Goal: Transaction & Acquisition: Purchase product/service

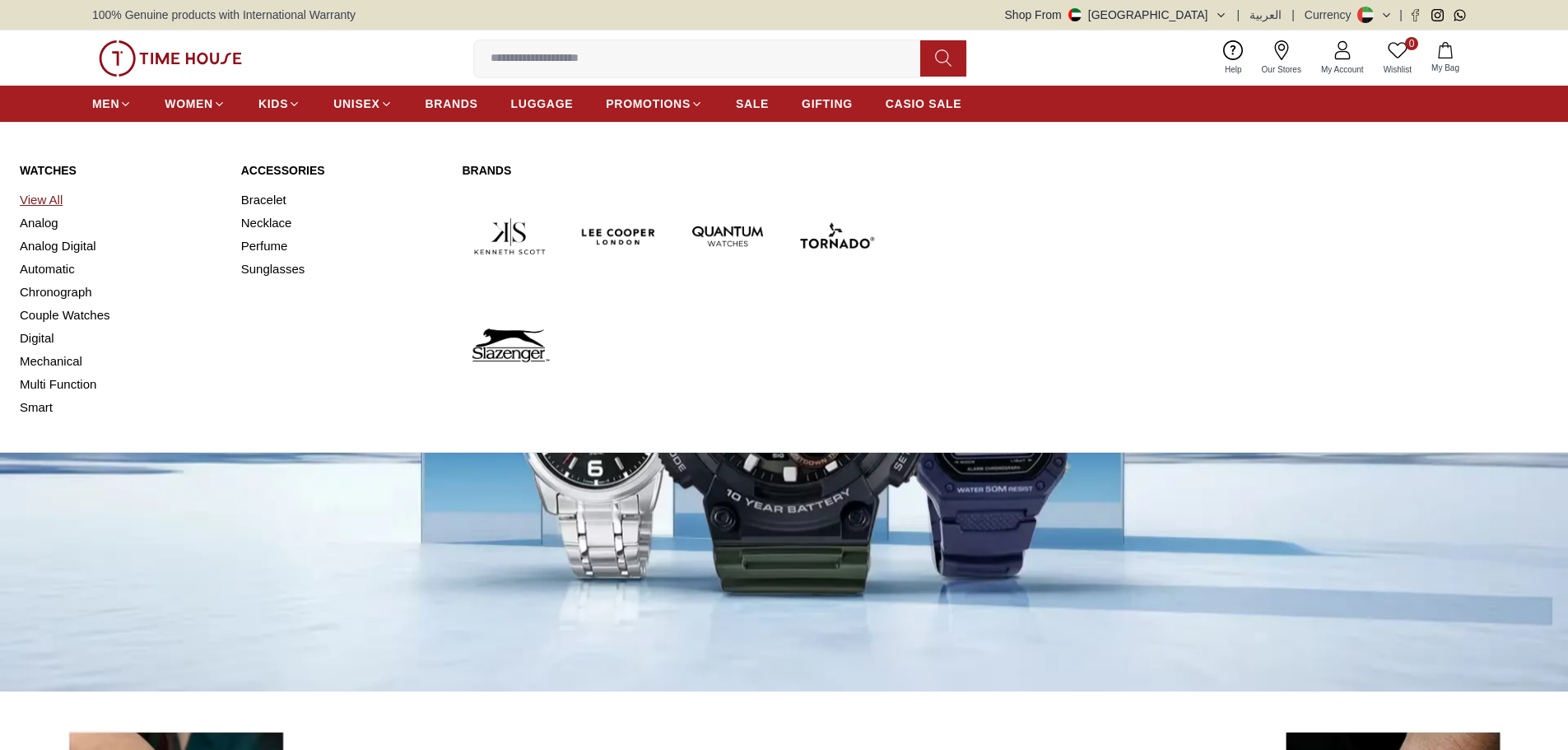
click at [48, 197] on link "View All" at bounding box center [120, 200] width 202 height 23
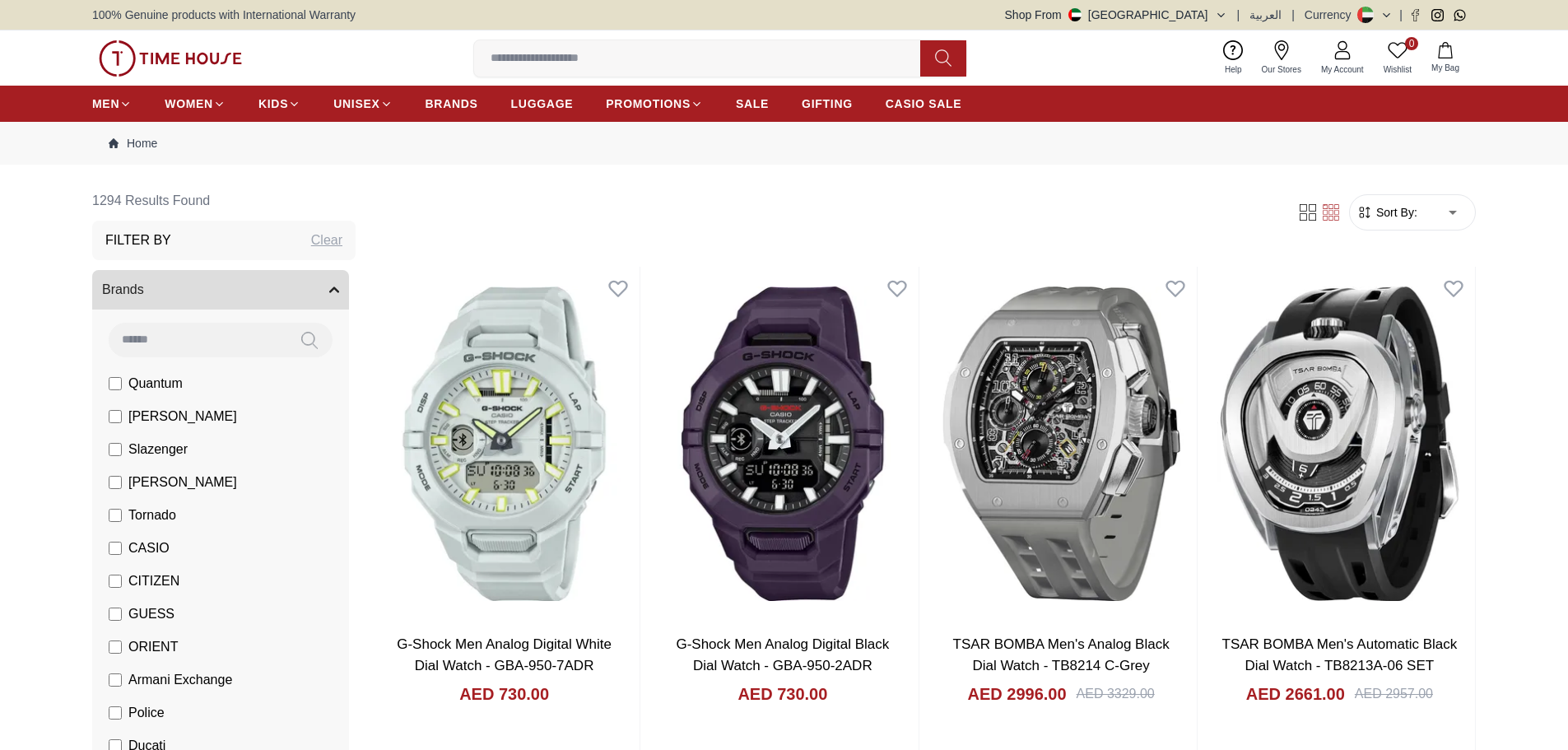
click at [1404, 209] on span "Sort By:" at bounding box center [1394, 213] width 44 height 17
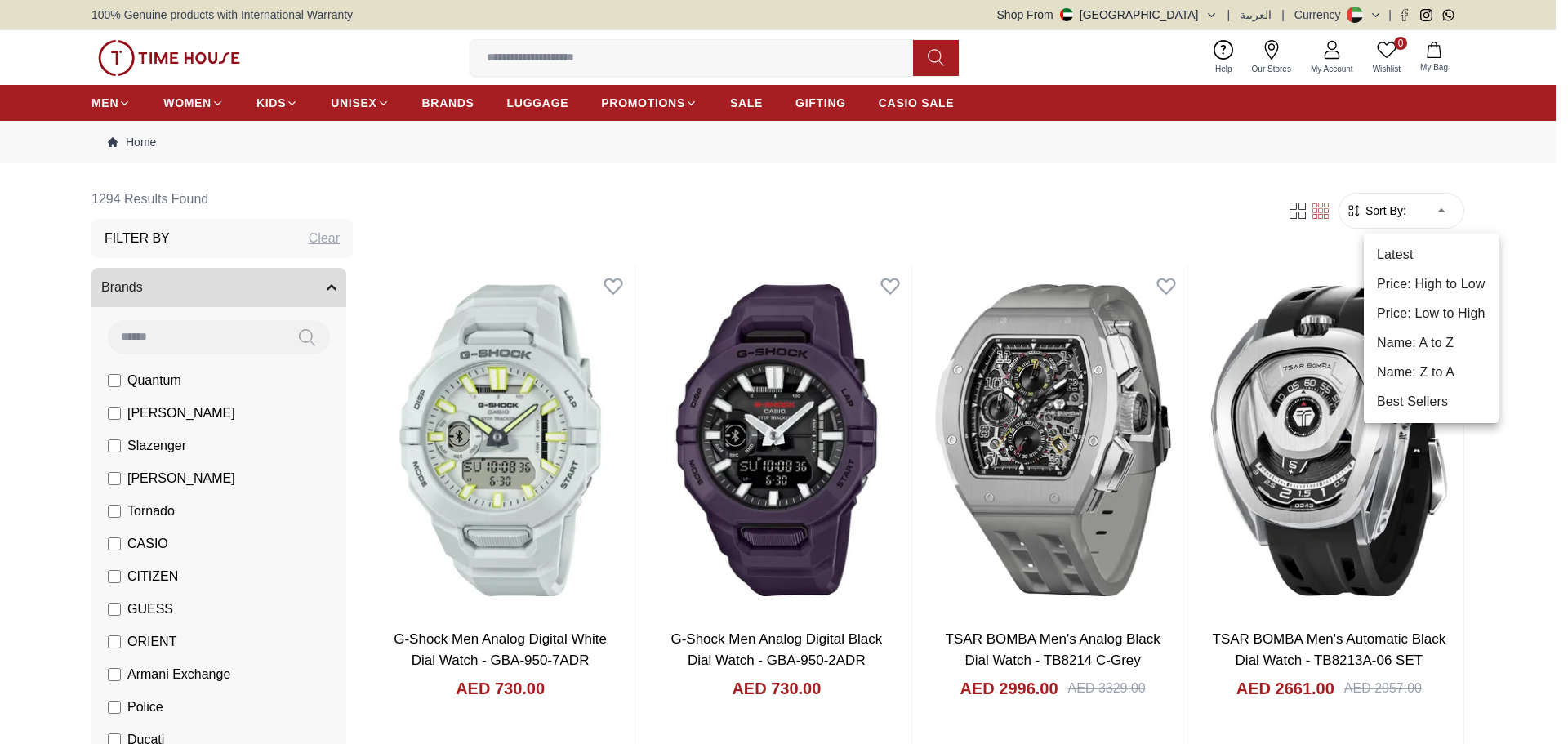
click at [1447, 311] on li "Price: Low to High" at bounding box center [1430, 314] width 134 height 30
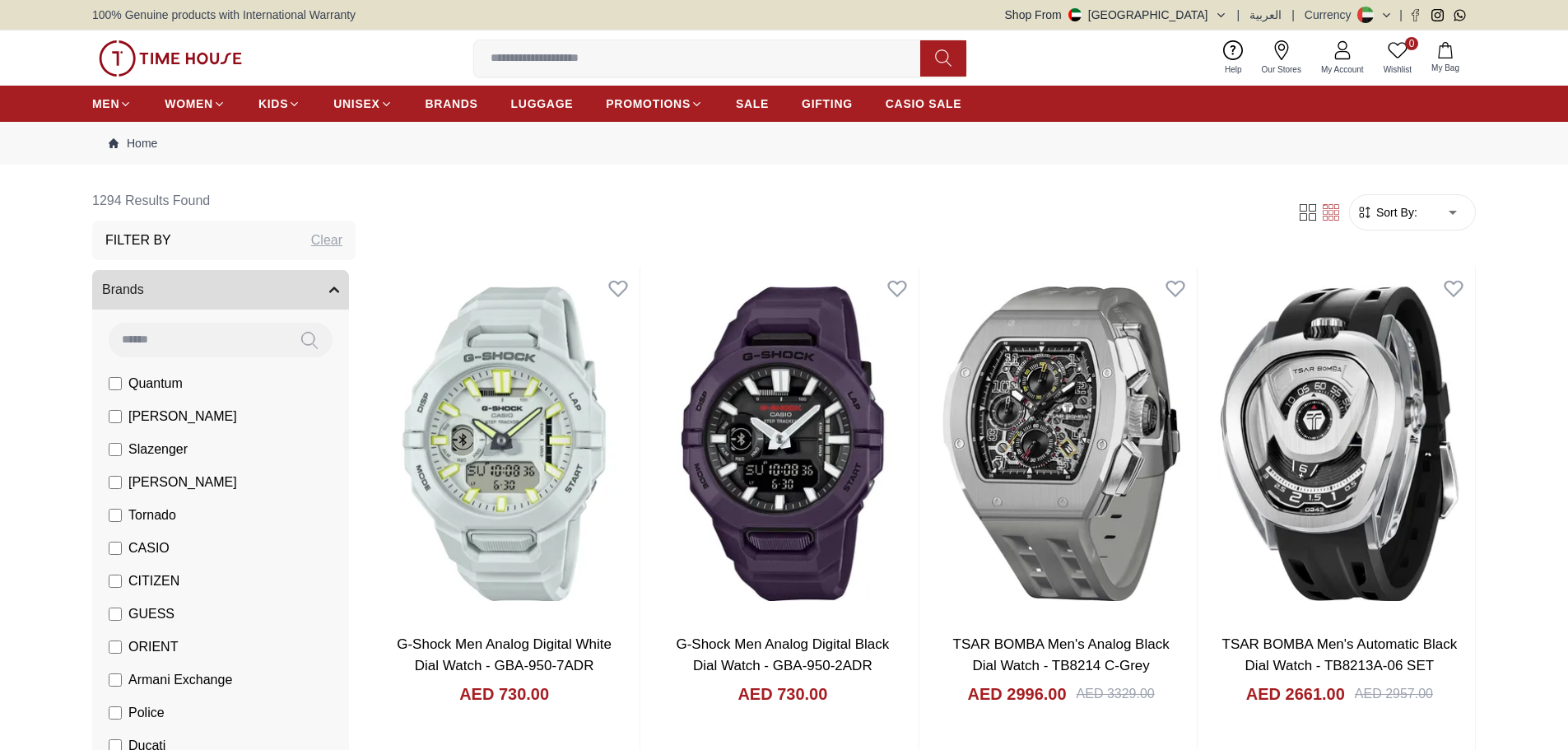
type input "*"
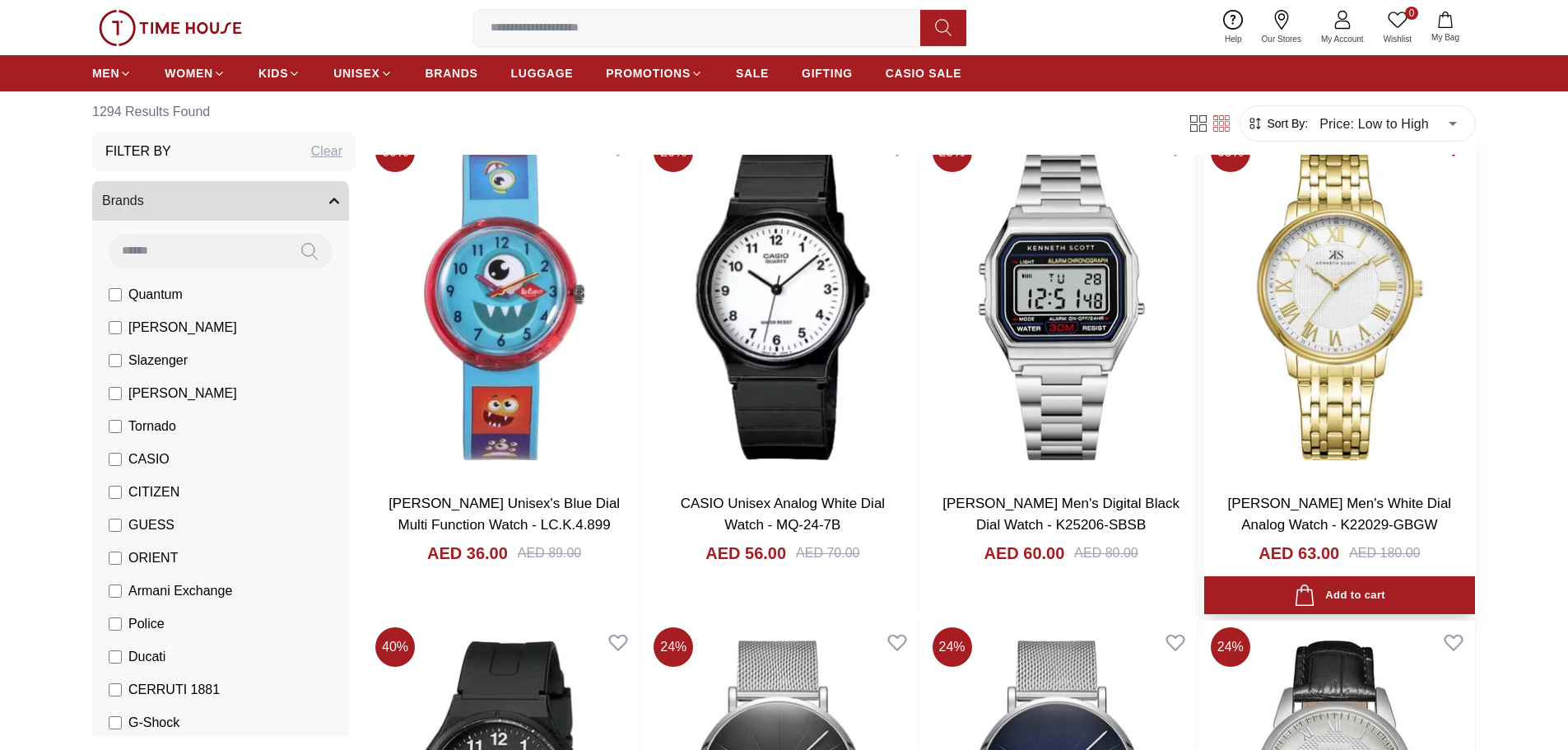
scroll to position [165, 0]
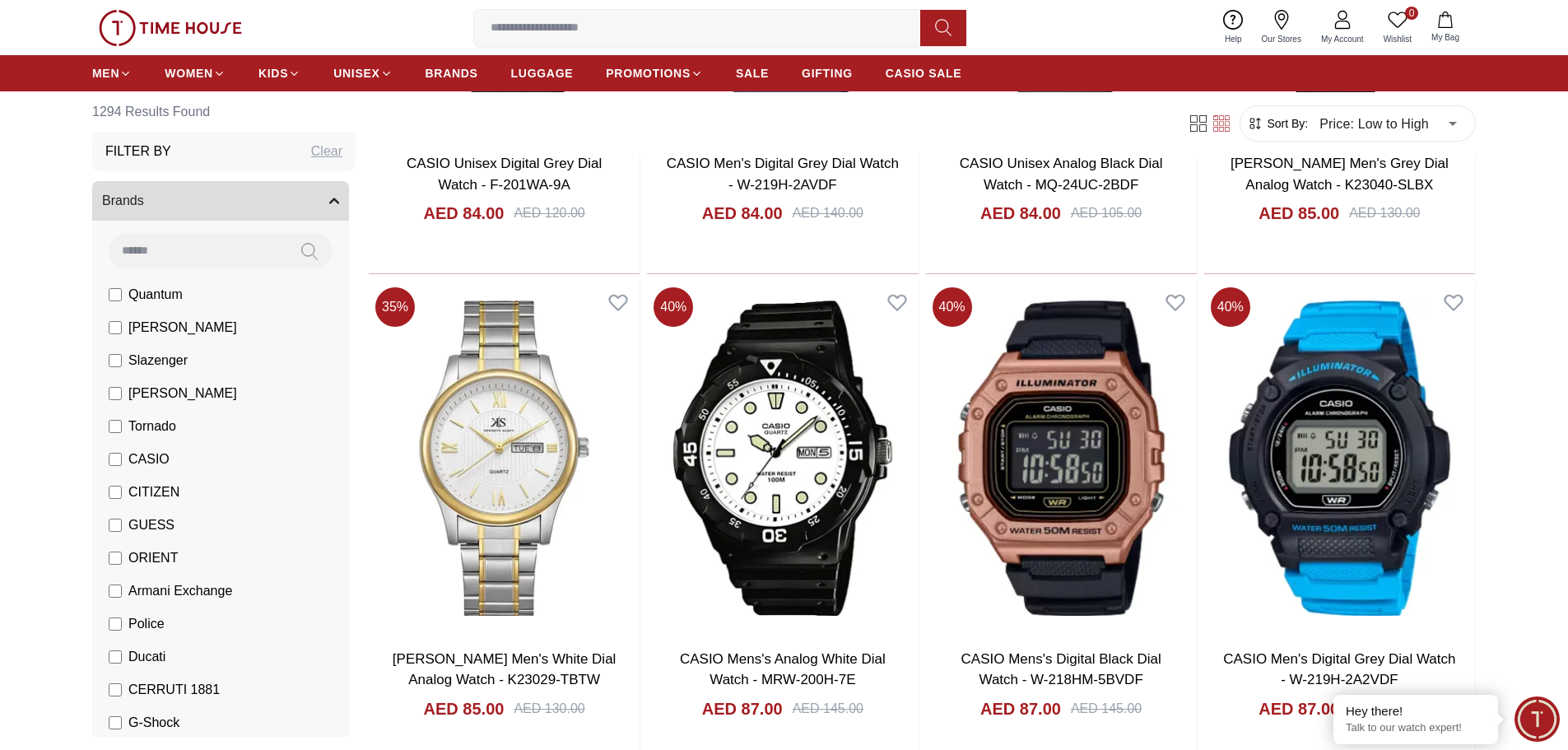
scroll to position [4448, 0]
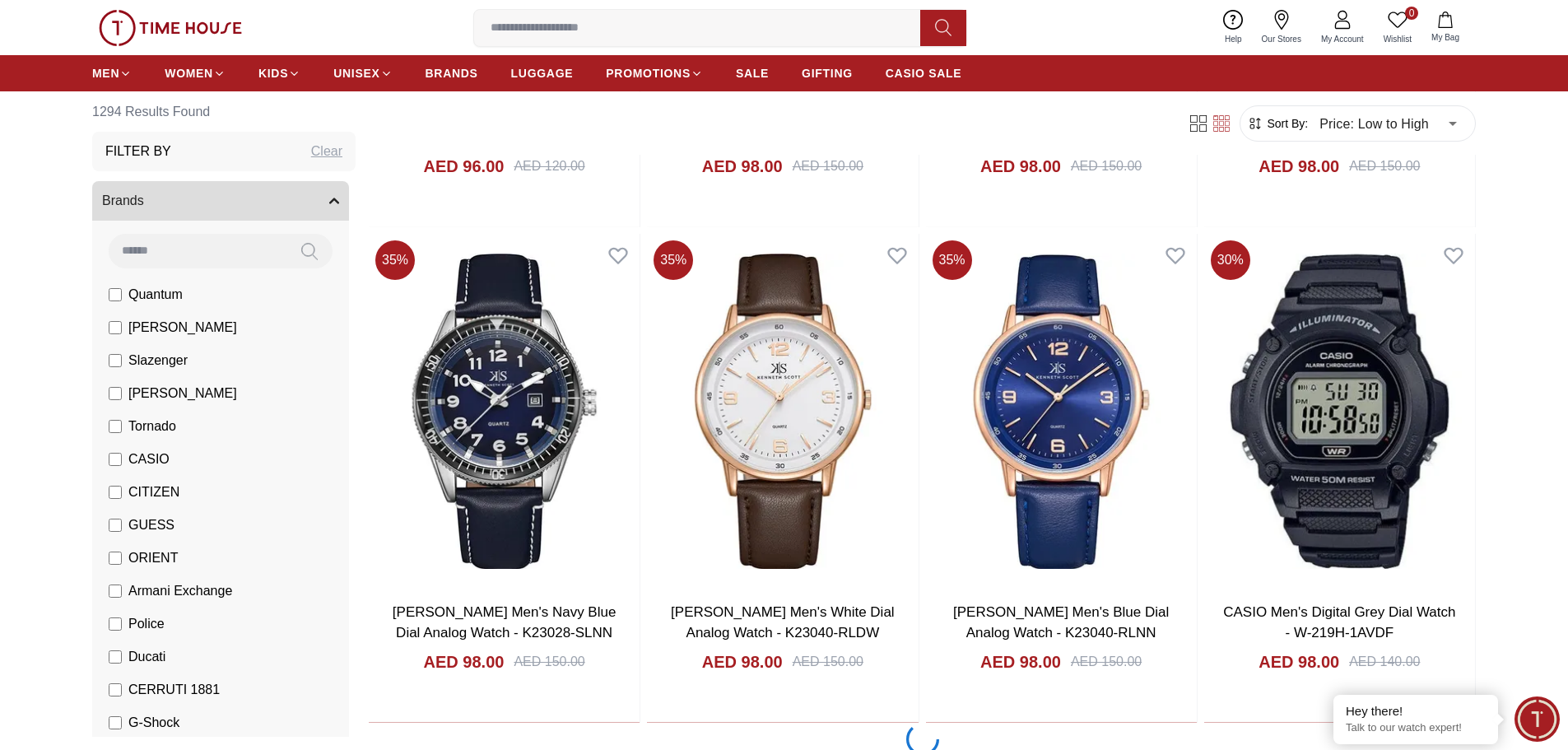
scroll to position [7000, 0]
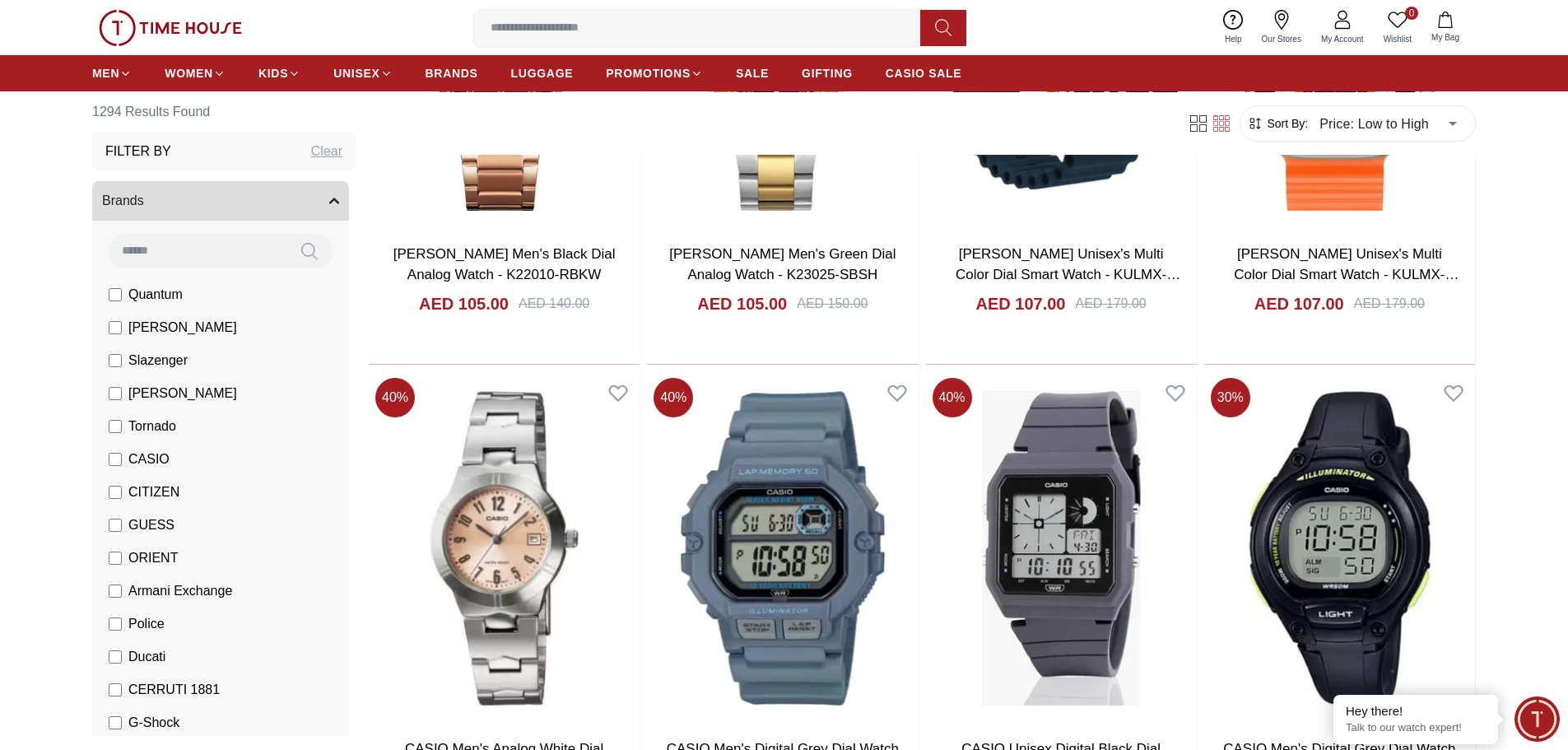
scroll to position [9554, 0]
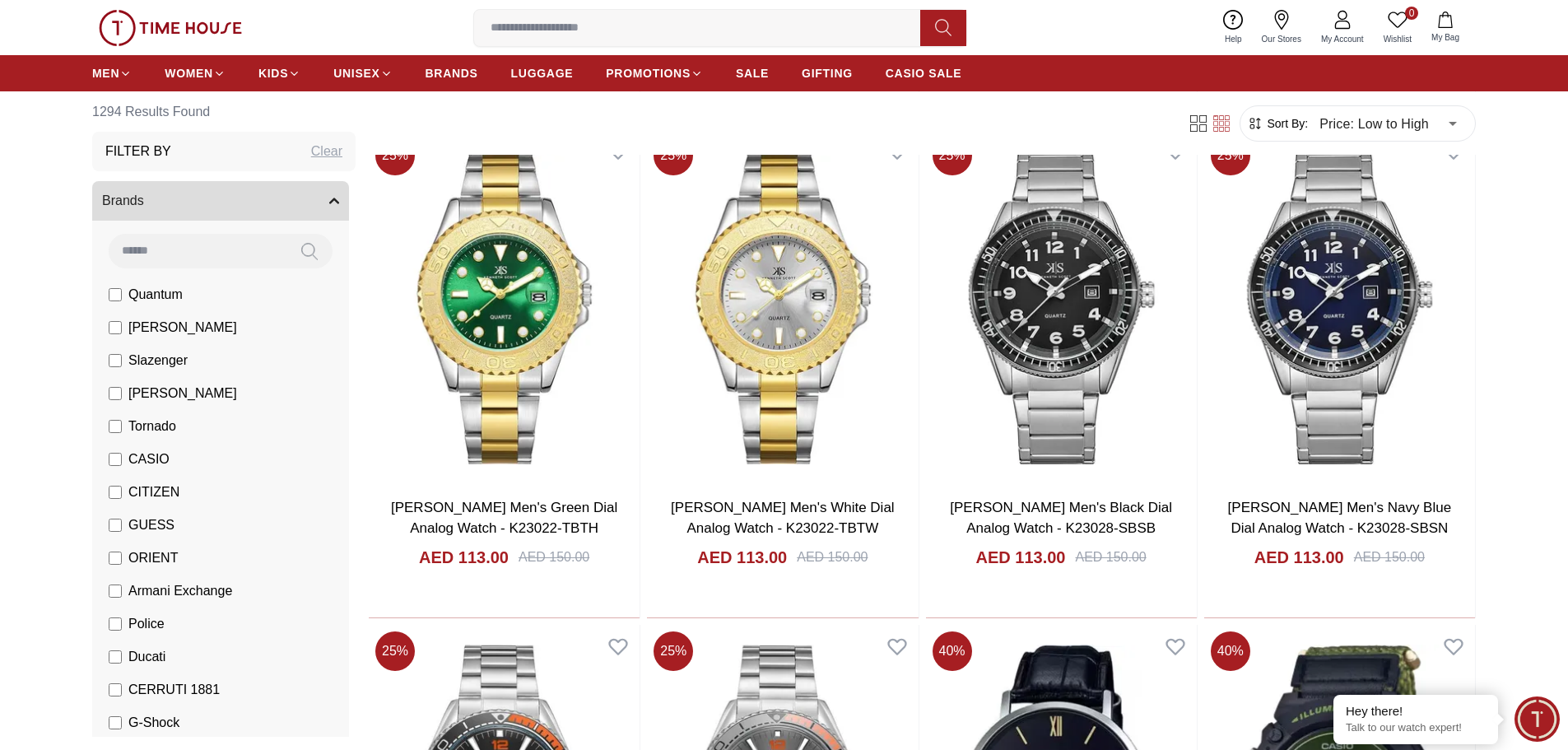
scroll to position [11859, 0]
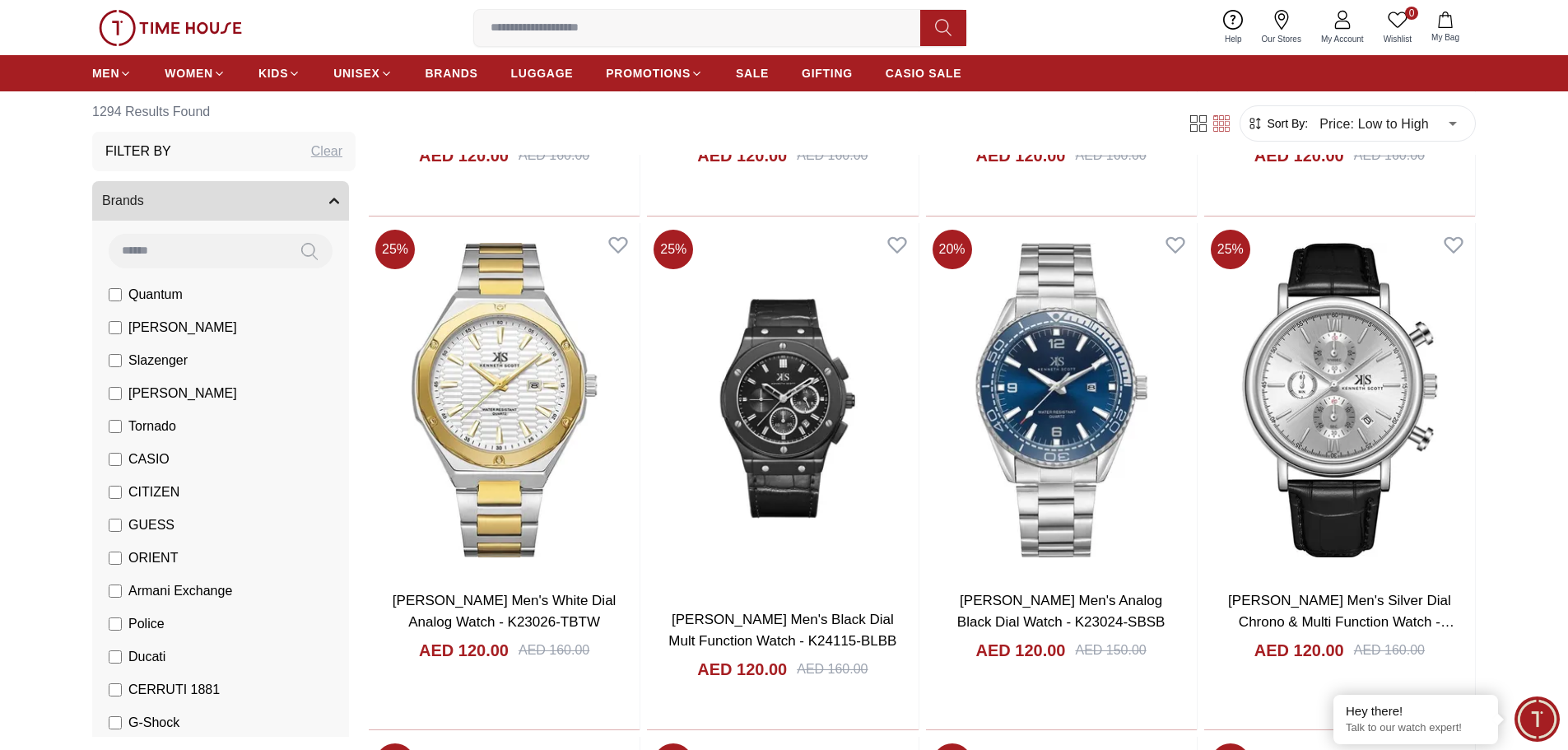
scroll to position [14048, 0]
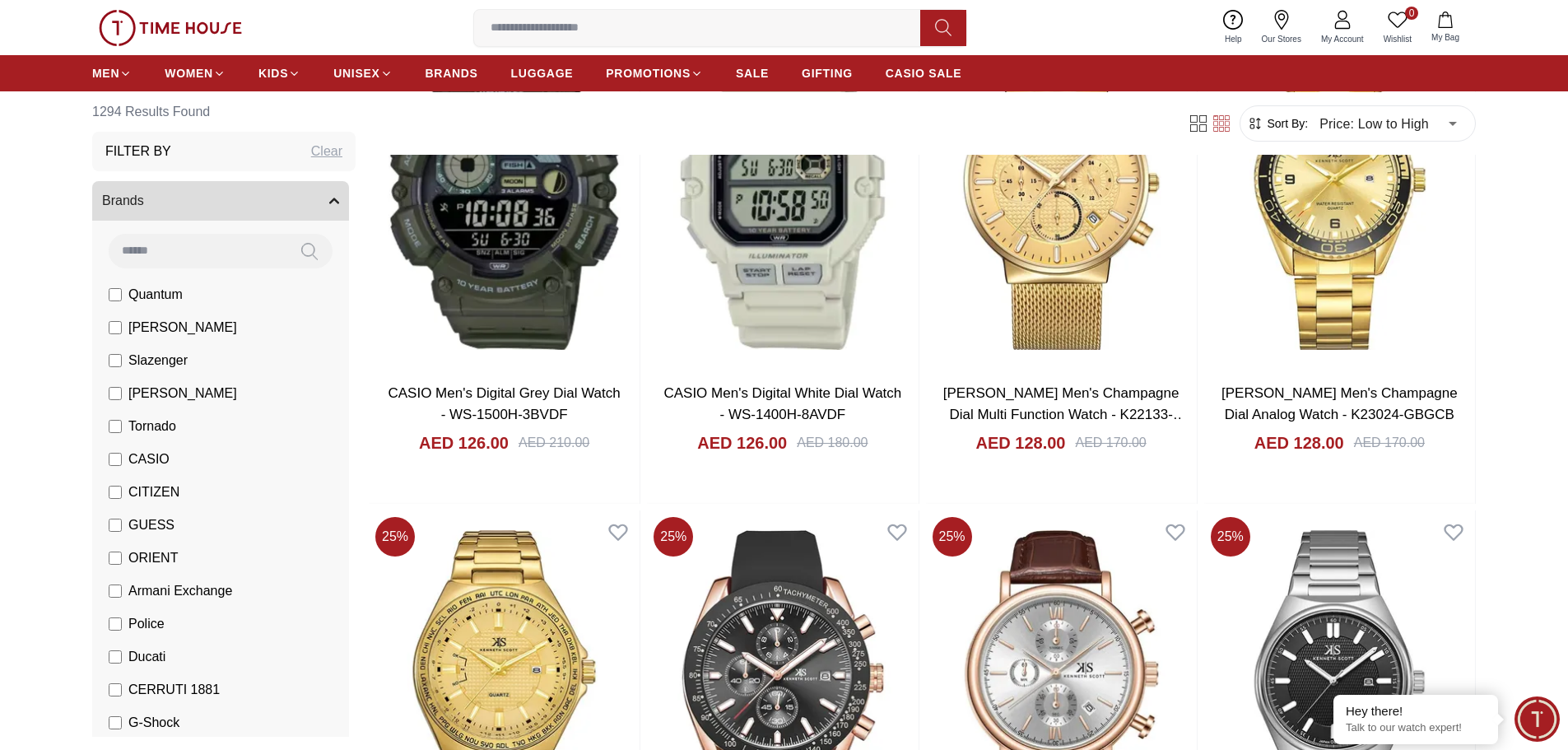
scroll to position [16848, 0]
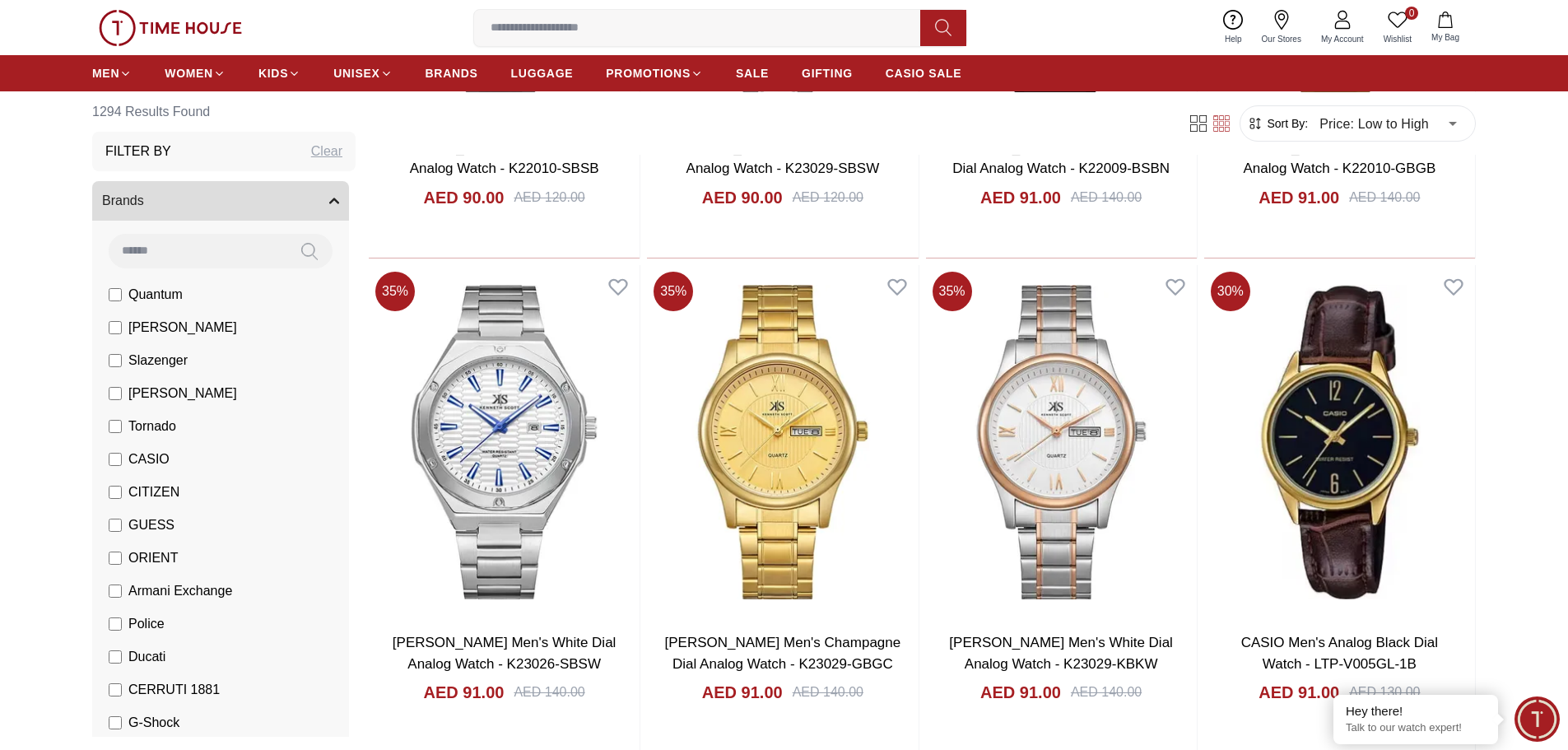
scroll to position [5600, 0]
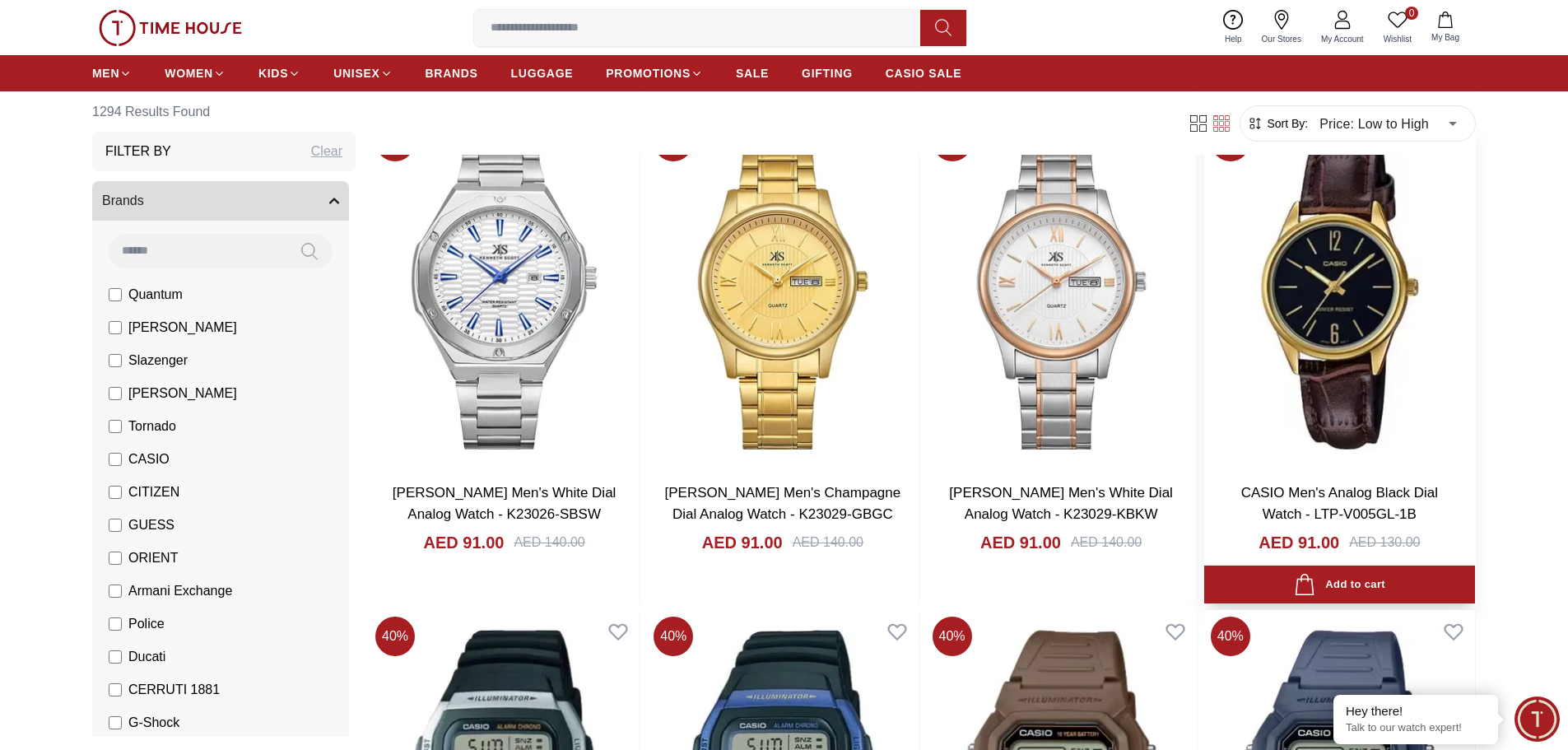
click at [1354, 385] on img at bounding box center [1339, 293] width 271 height 354
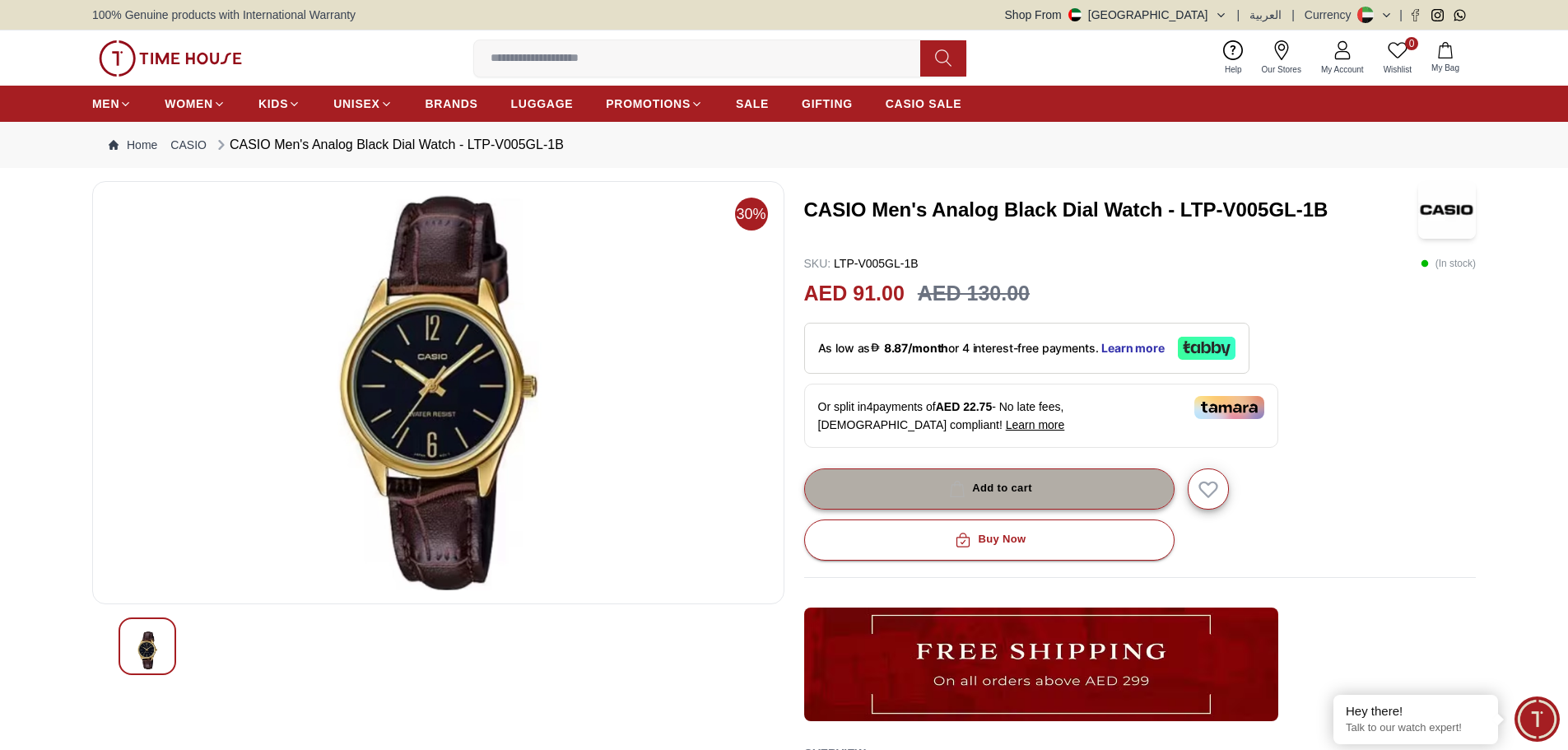
click at [1015, 487] on div "Add to cart" at bounding box center [989, 488] width 86 height 19
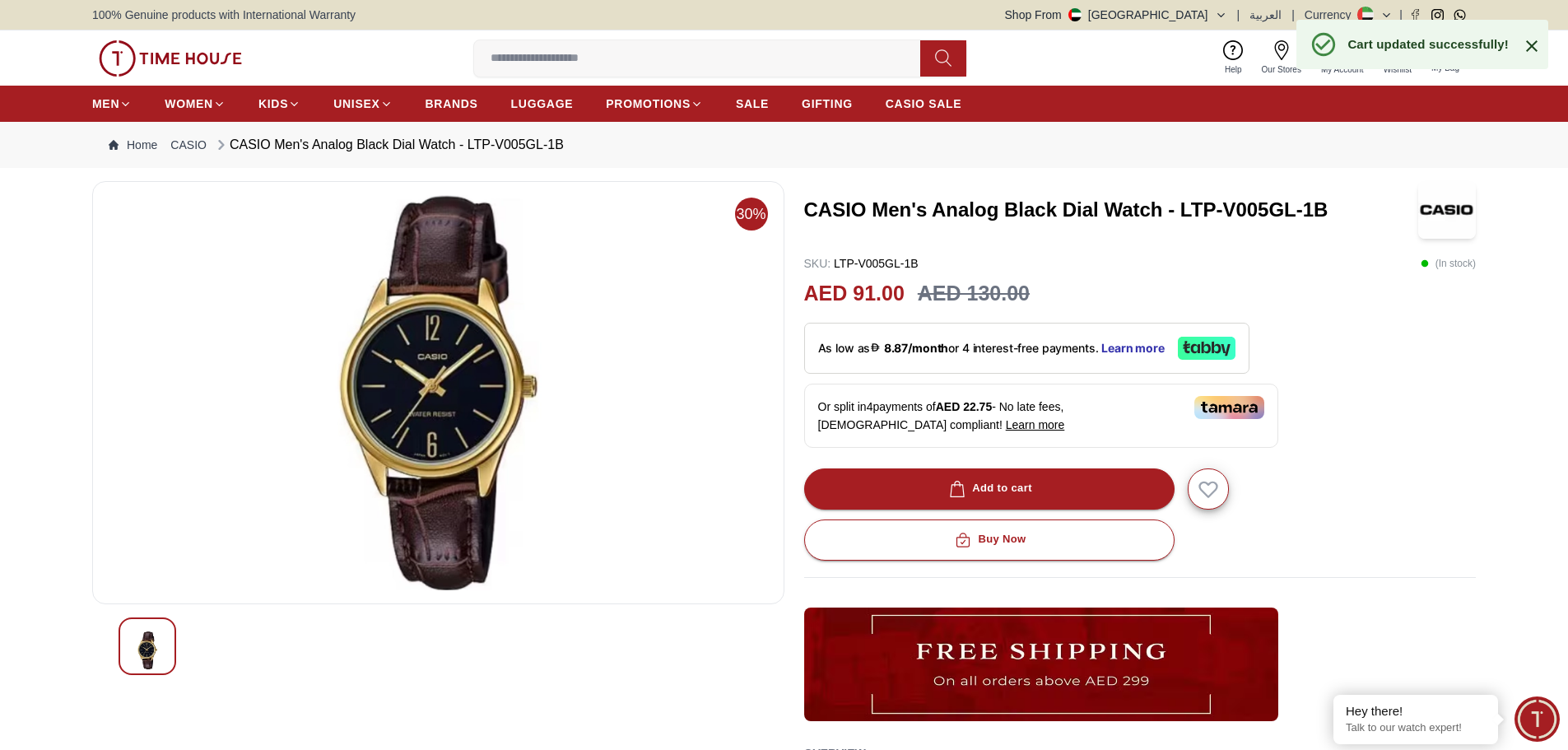
click at [1407, 340] on div "CASIO Men's Analog Black Dial Watch - LTP-V005GL-1B SKU : LTP-V005GL-1B ( In st…" at bounding box center [1140, 551] width 672 height 740
click at [1465, 48] on button "1 My Bag" at bounding box center [1445, 58] width 47 height 39
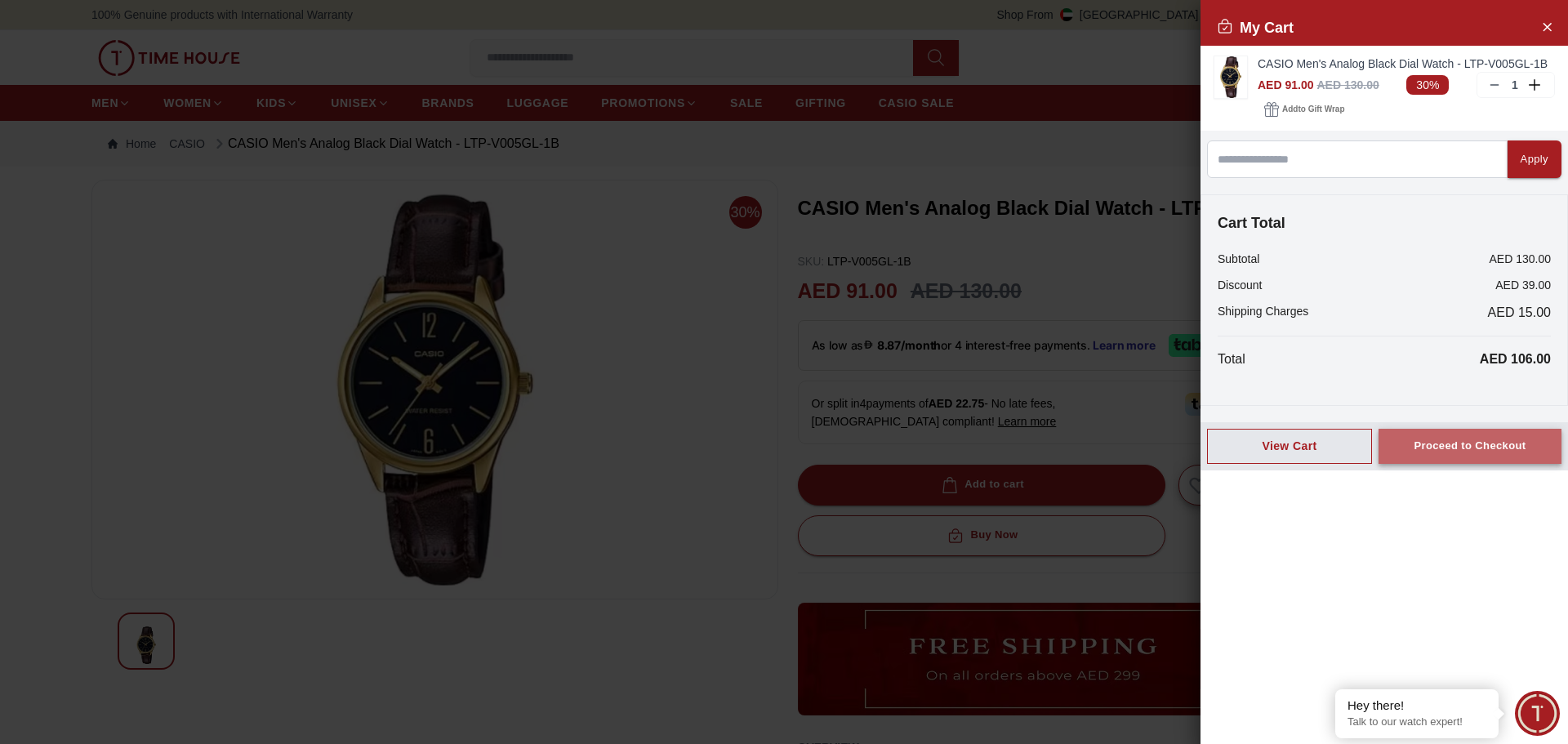
click at [1477, 450] on div "Proceed to Checkout" at bounding box center [1470, 446] width 112 height 19
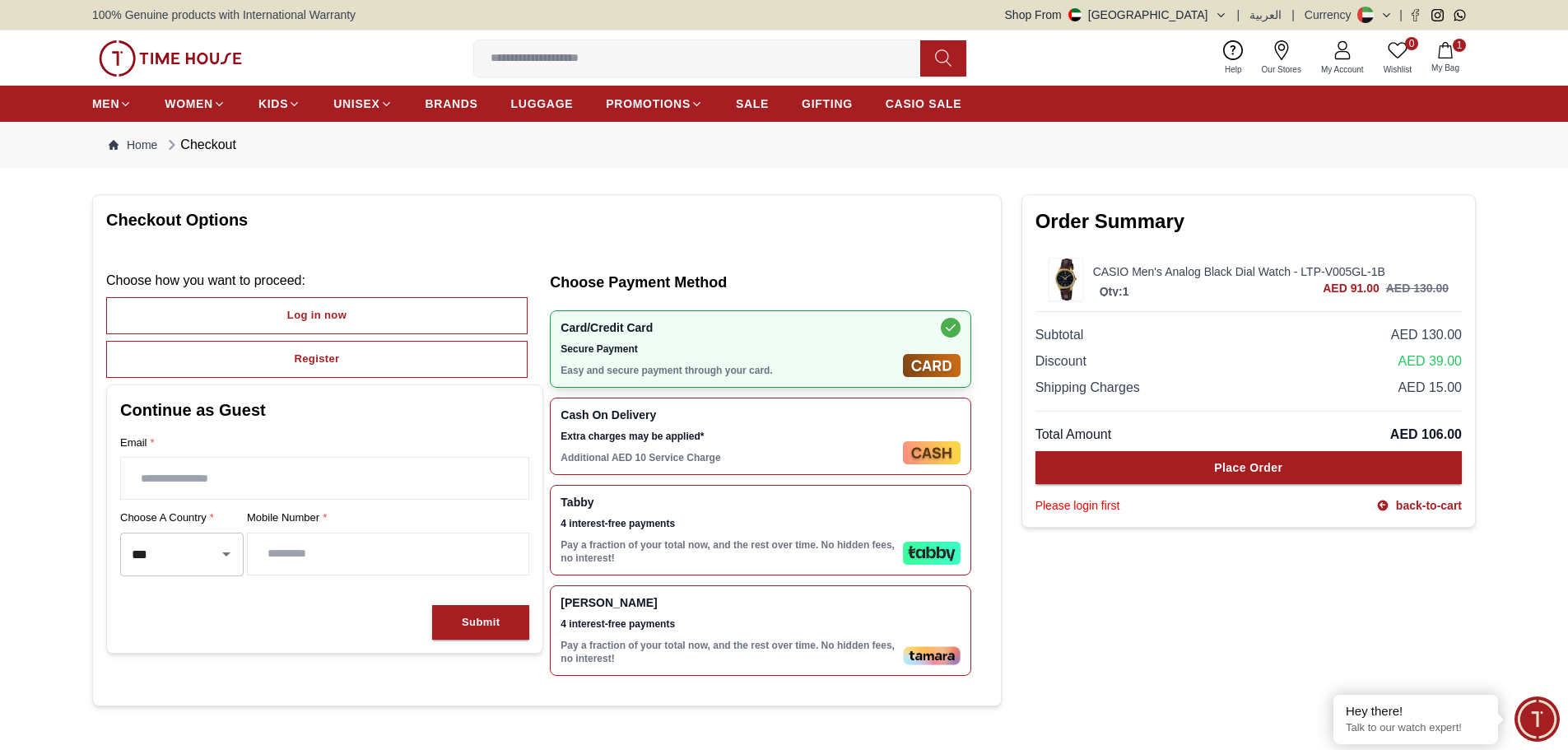
click at [775, 517] on span "4 interest-free payments" at bounding box center [729, 524] width 336 height 13
